Goal: Use online tool/utility: Utilize a website feature to perform a specific function

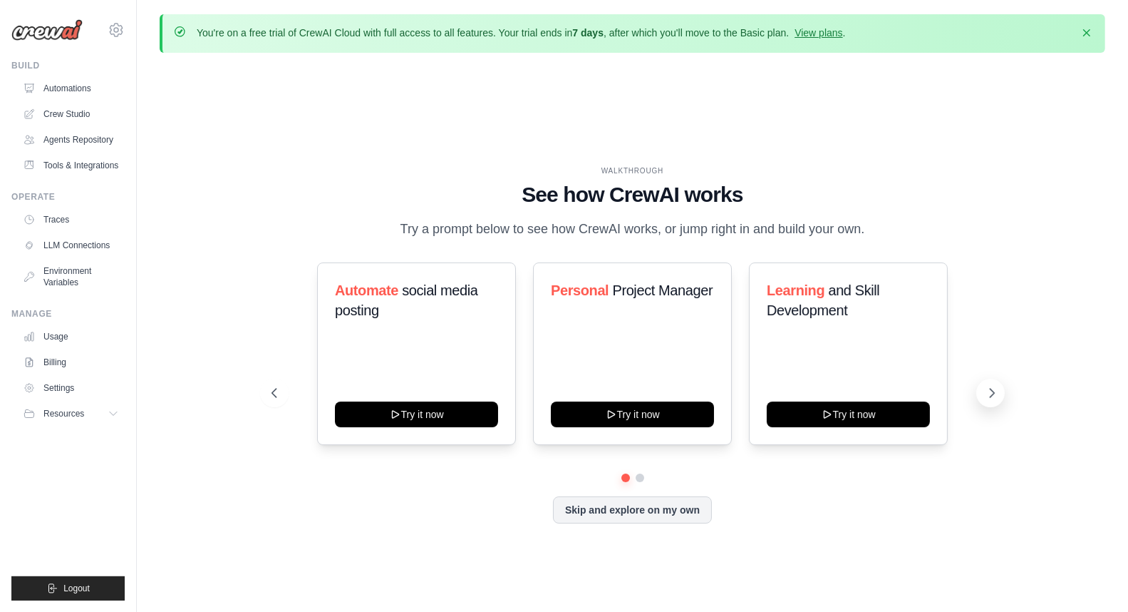
click at [993, 397] on icon at bounding box center [993, 392] width 4 height 9
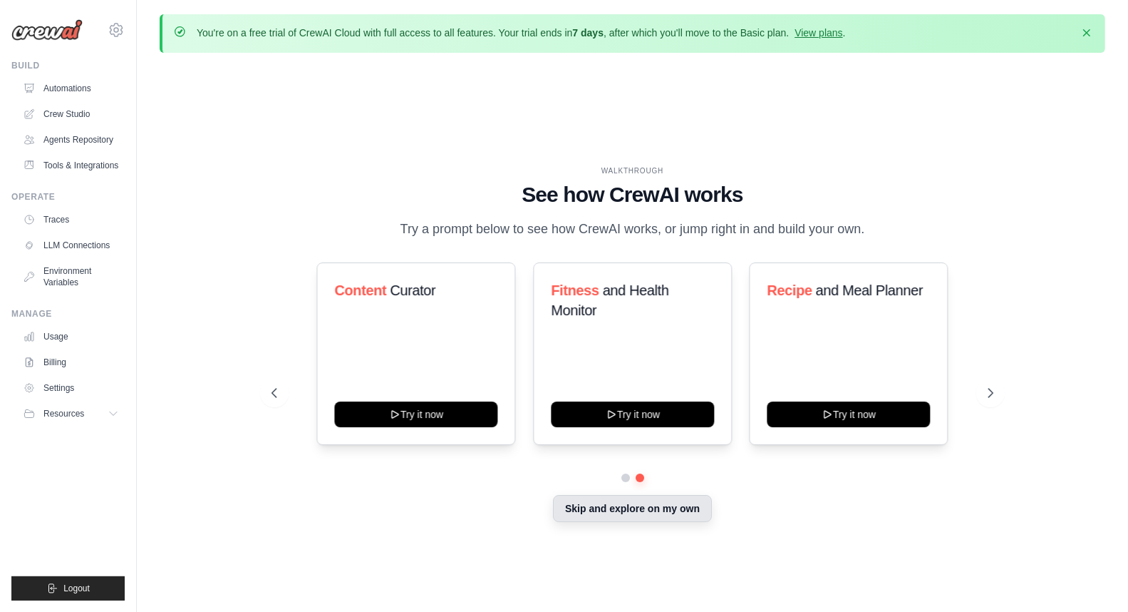
click at [670, 522] on button "Skip and explore on my own" at bounding box center [632, 508] width 159 height 27
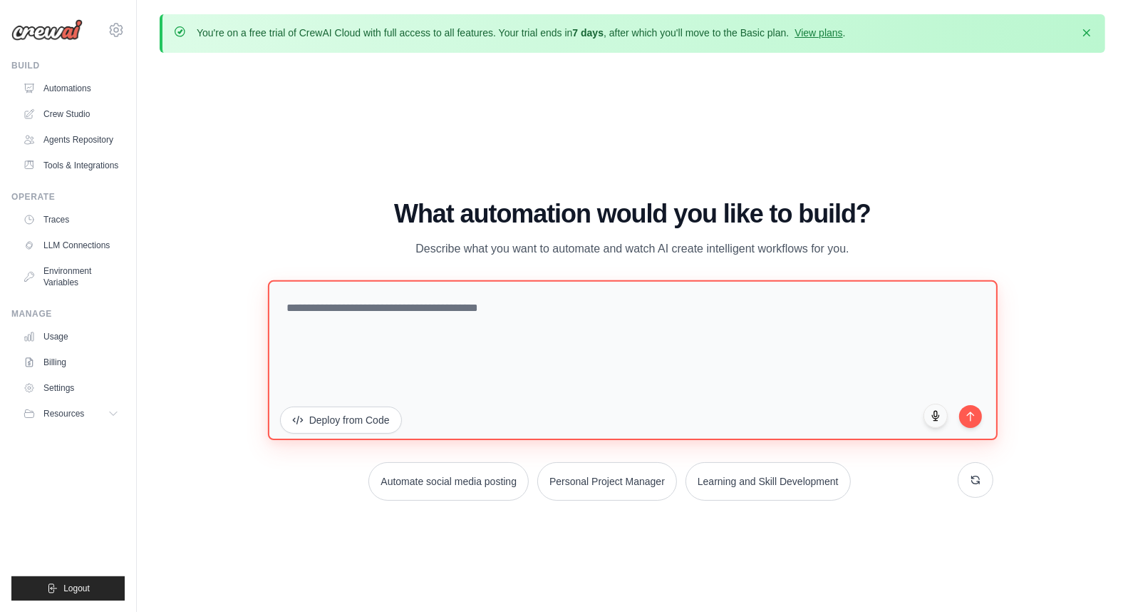
click at [525, 336] on textarea at bounding box center [633, 360] width 730 height 160
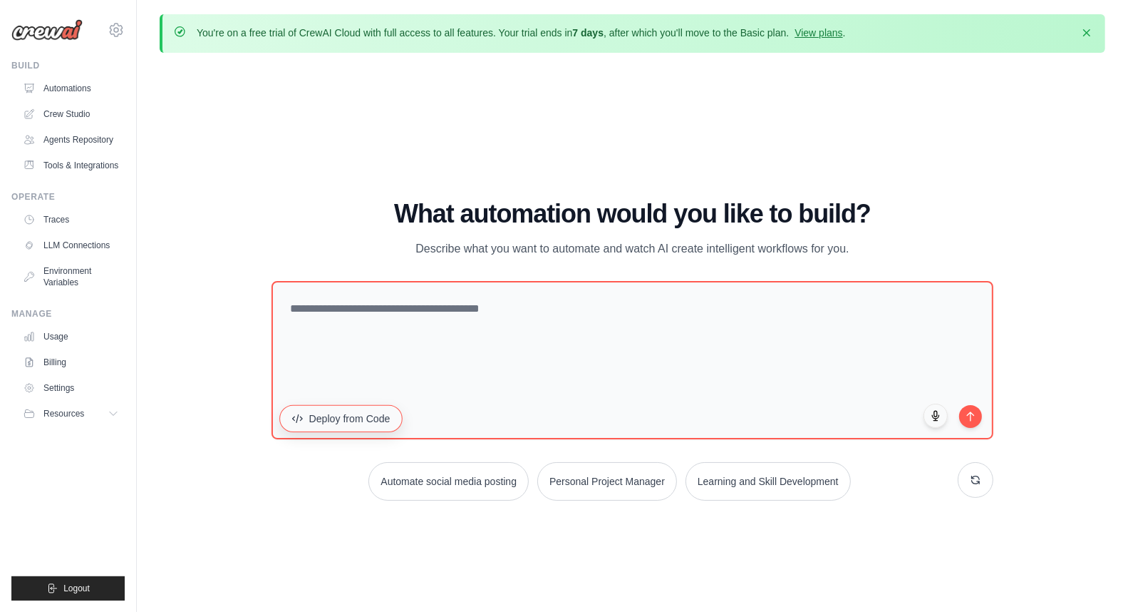
click at [366, 429] on button "Deploy from Code" at bounding box center [340, 418] width 123 height 27
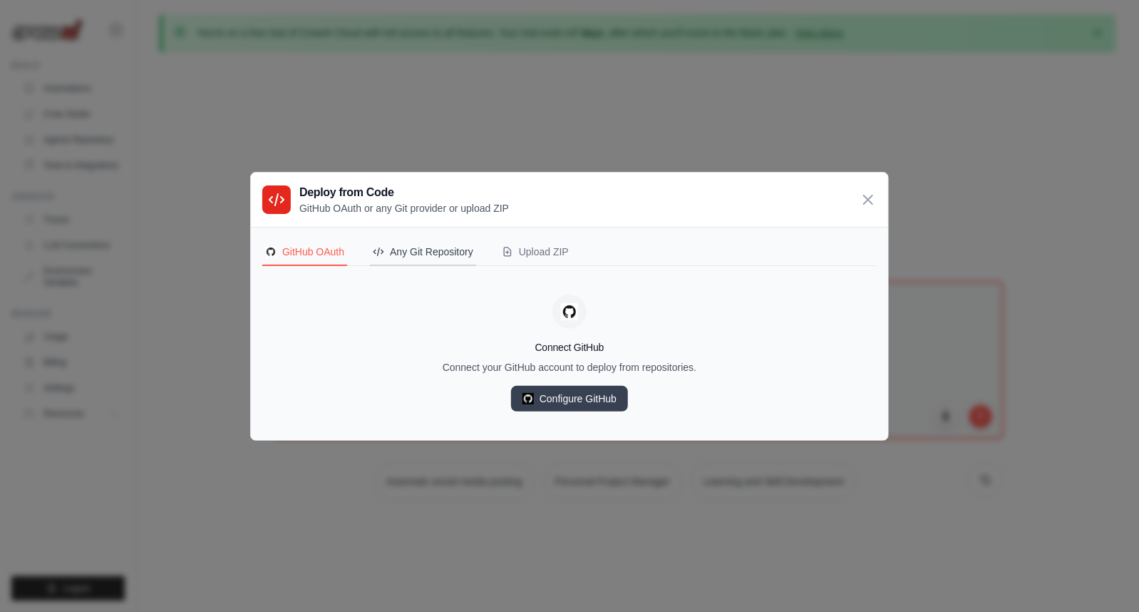
click at [443, 255] on div "Any Git Repository" at bounding box center [423, 251] width 101 height 14
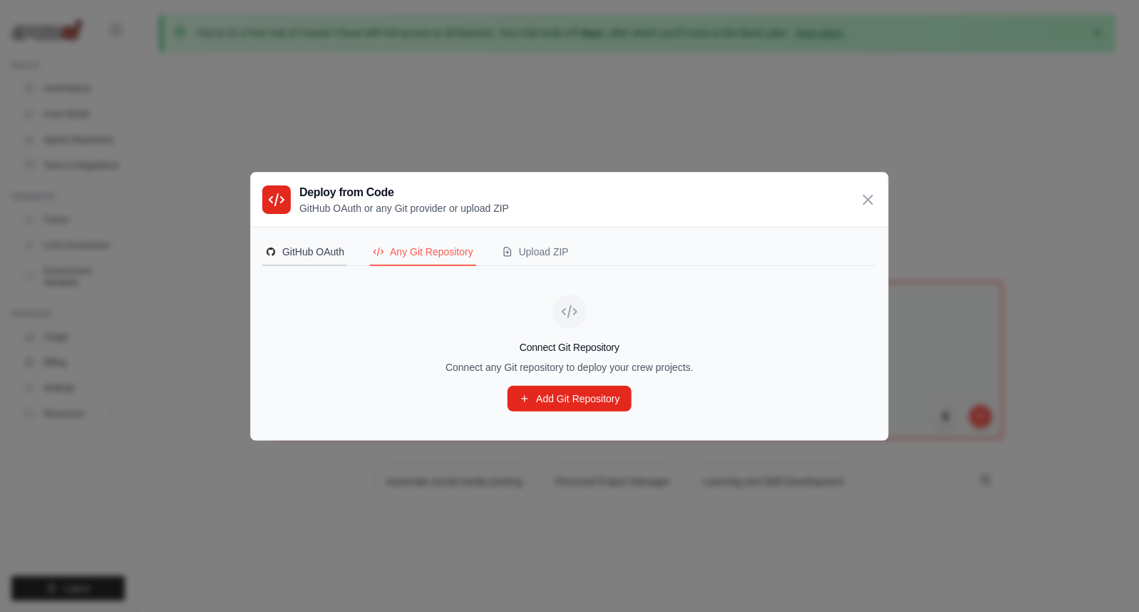
click at [328, 259] on button "GitHub OAuth" at bounding box center [304, 252] width 85 height 27
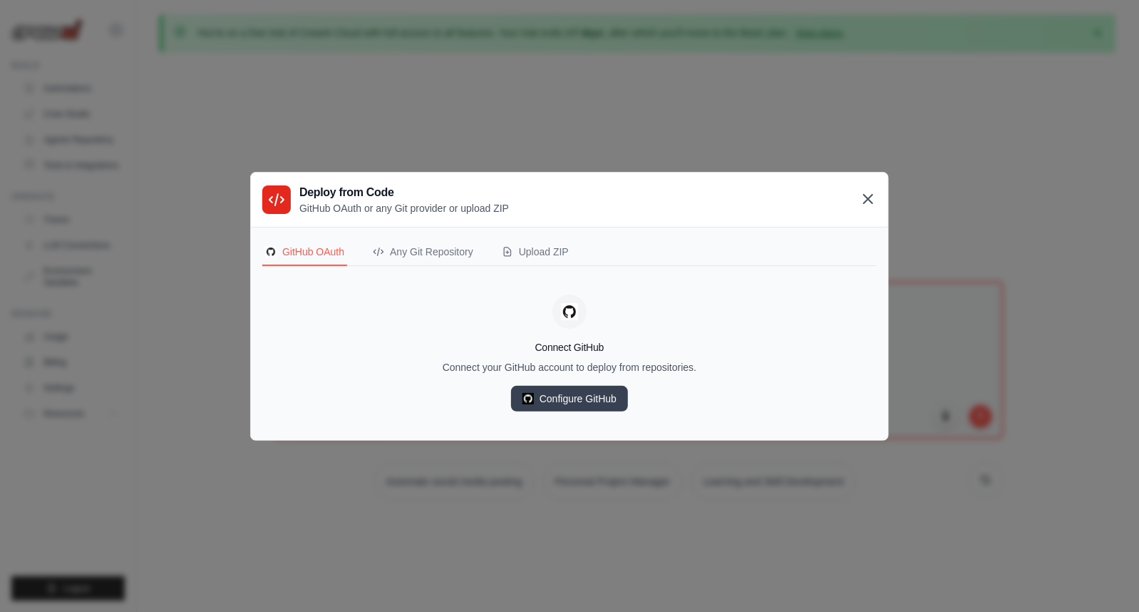
click at [868, 192] on icon at bounding box center [868, 198] width 17 height 17
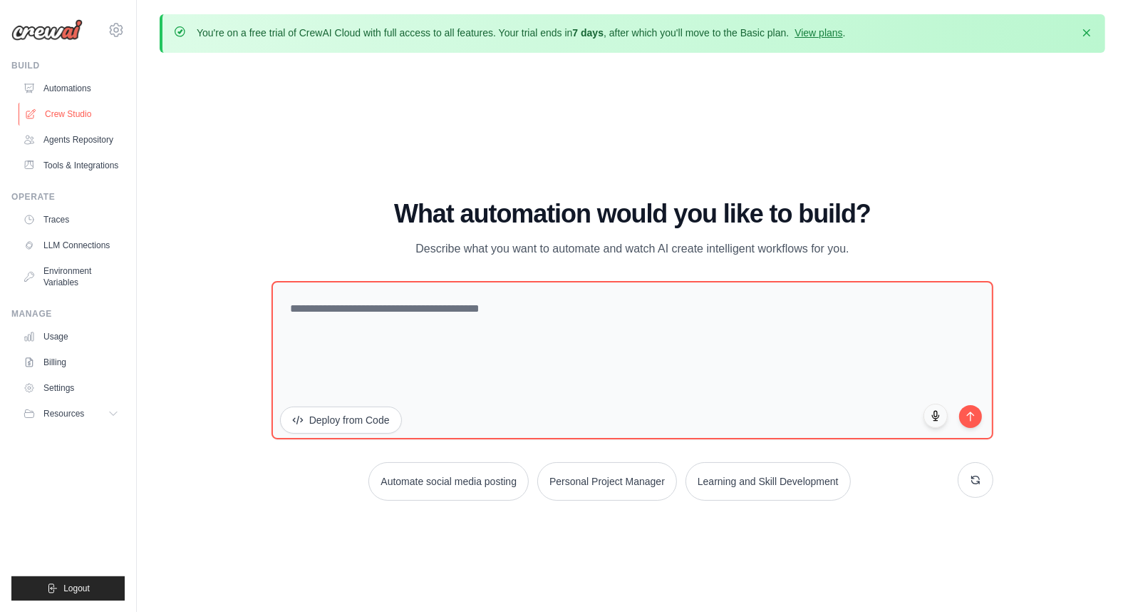
click at [84, 115] on link "Crew Studio" at bounding box center [73, 114] width 108 height 23
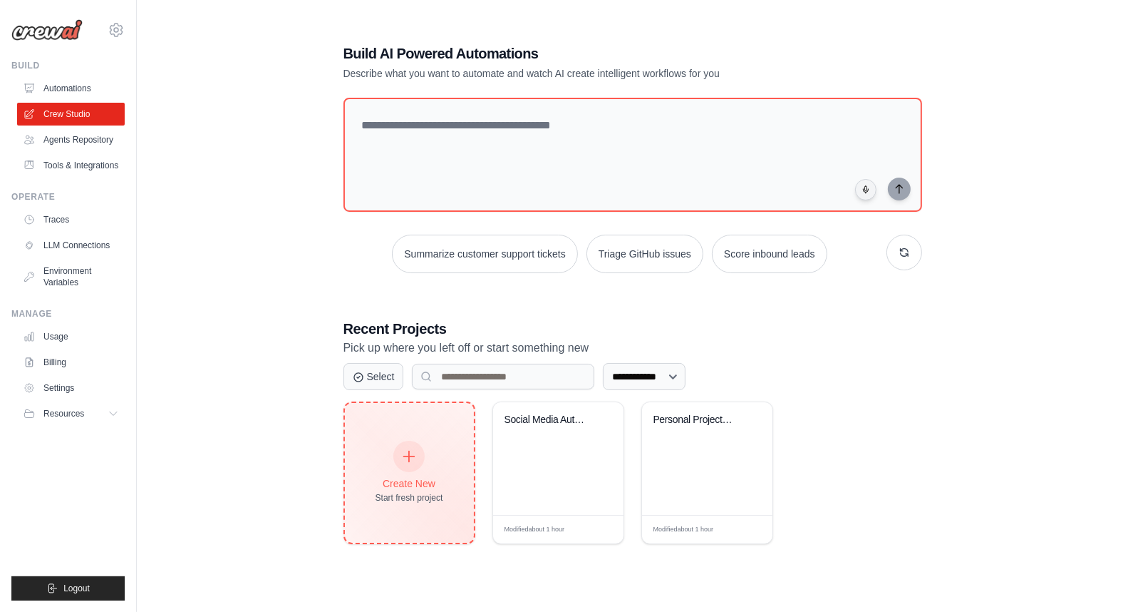
scroll to position [77, 0]
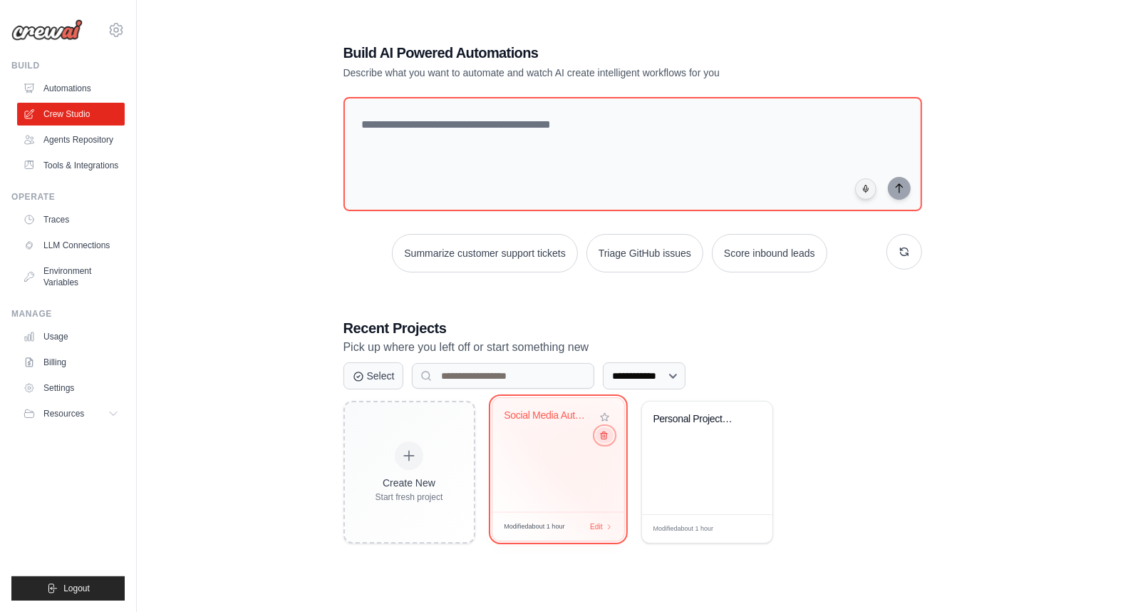
click at [604, 437] on icon at bounding box center [603, 435] width 9 height 9
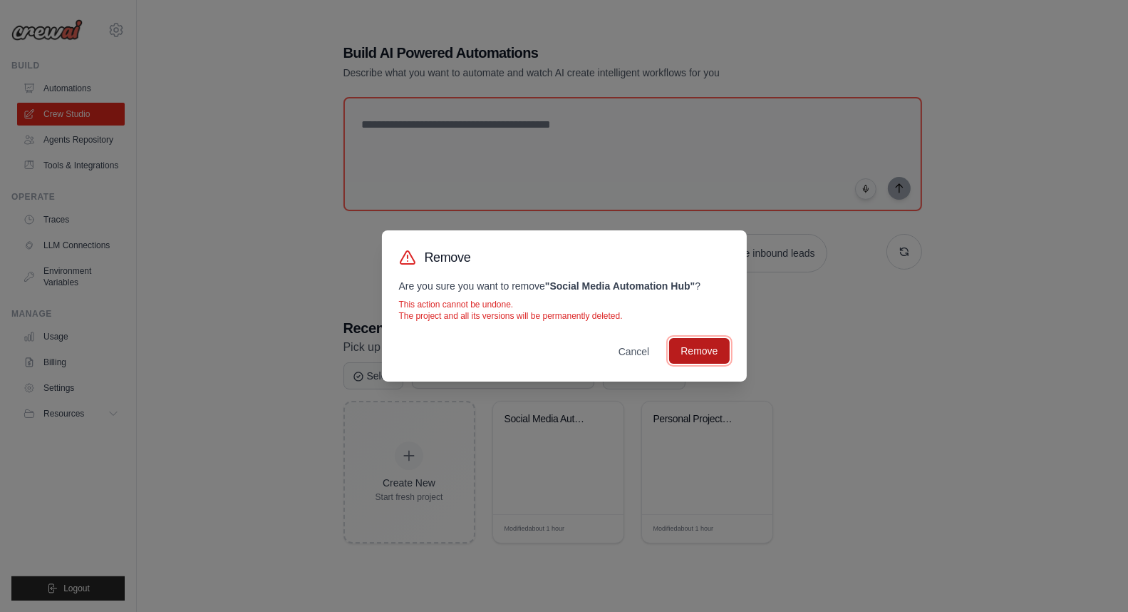
click at [694, 347] on button "Remove" at bounding box center [699, 351] width 60 height 26
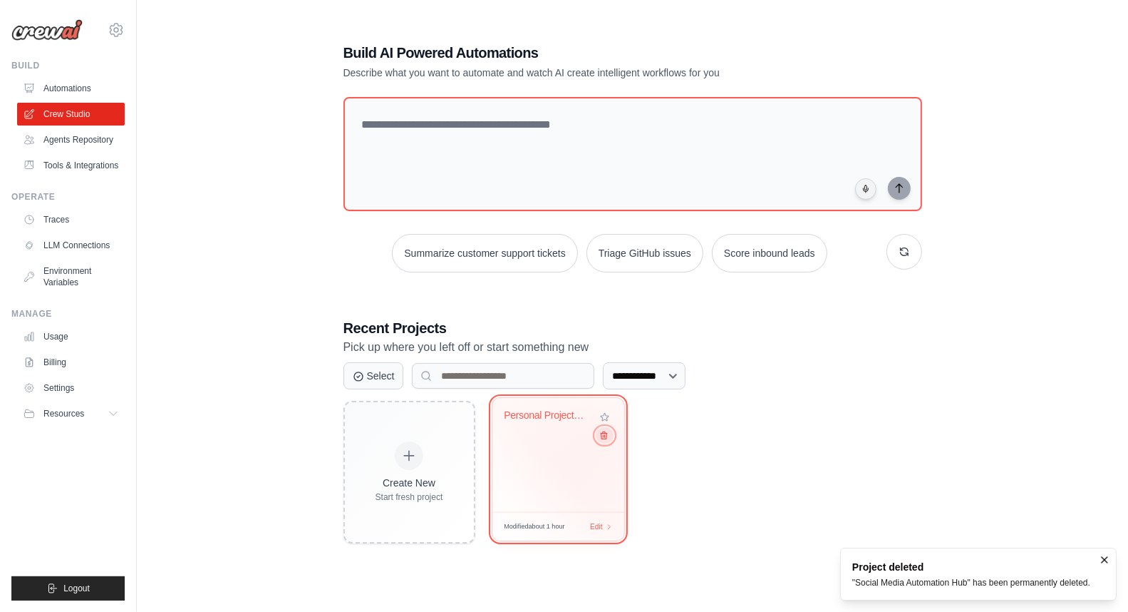
click at [604, 434] on icon at bounding box center [604, 435] width 6 height 7
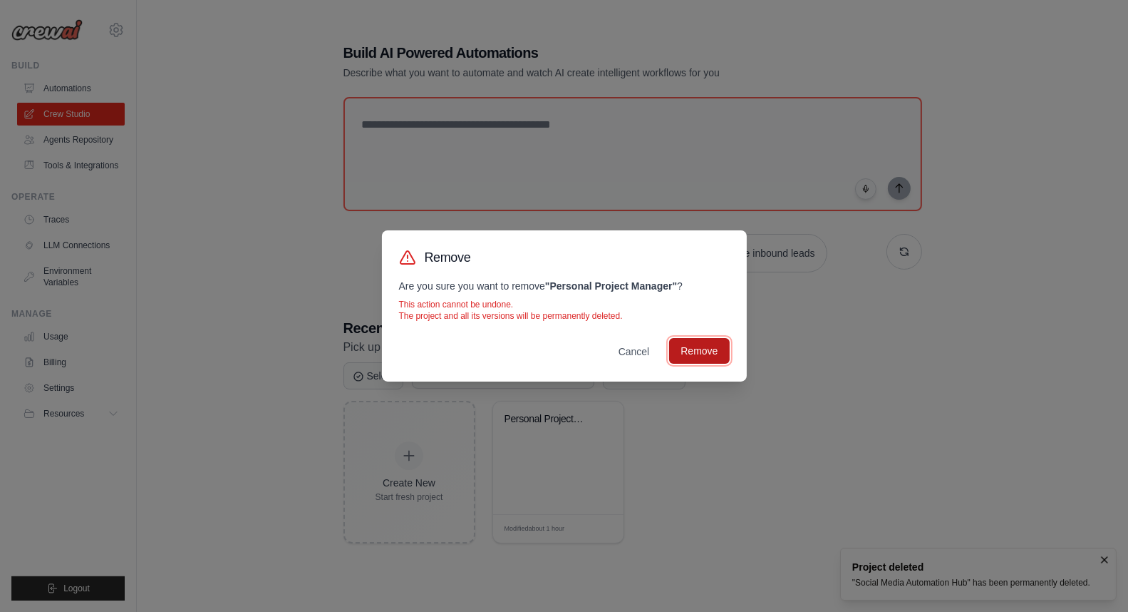
click at [713, 344] on button "Remove" at bounding box center [699, 351] width 60 height 26
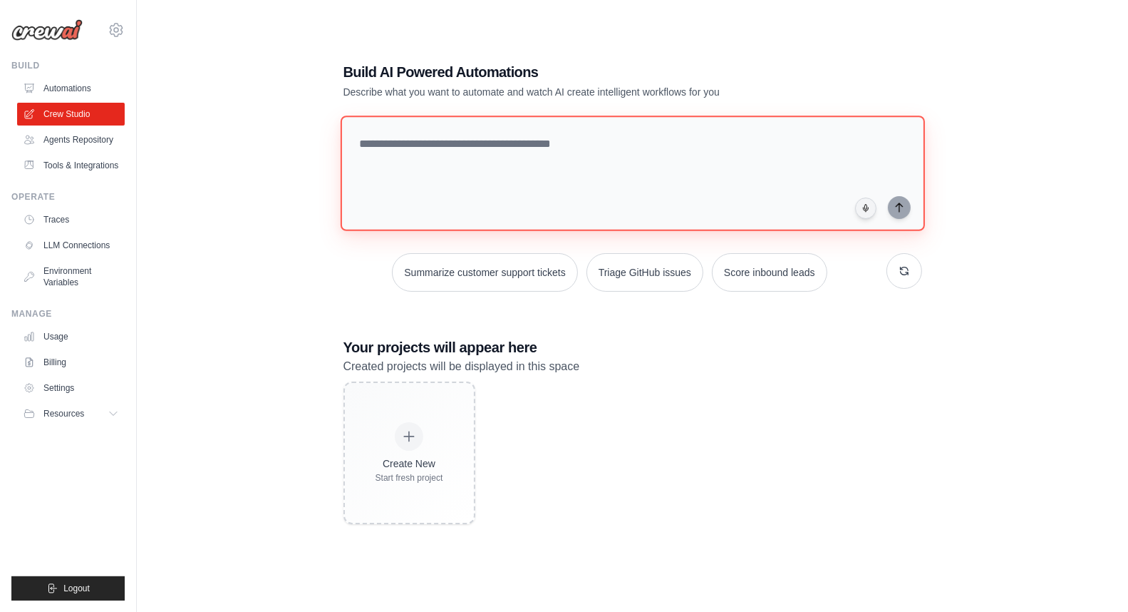
click at [482, 148] on textarea at bounding box center [632, 172] width 585 height 115
type textarea "*"
type textarea "**********"
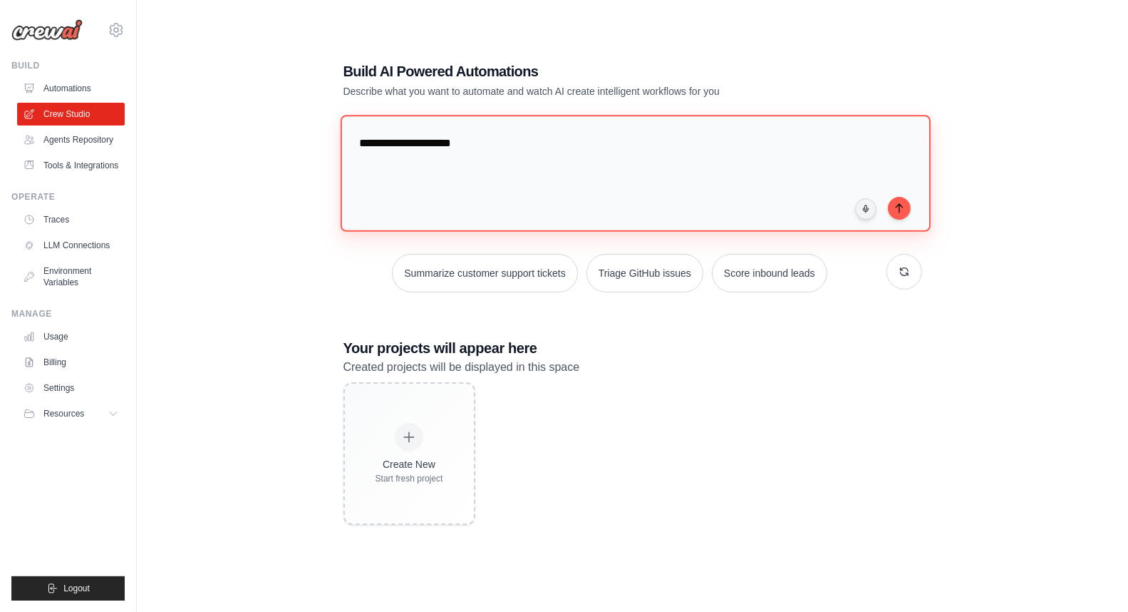
drag, startPoint x: 603, startPoint y: 148, endPoint x: 364, endPoint y: 160, distance: 239.1
click at [364, 160] on textarea "**********" at bounding box center [635, 173] width 590 height 116
type textarea "*"
type textarea "**********"
